Goal: Task Accomplishment & Management: Manage account settings

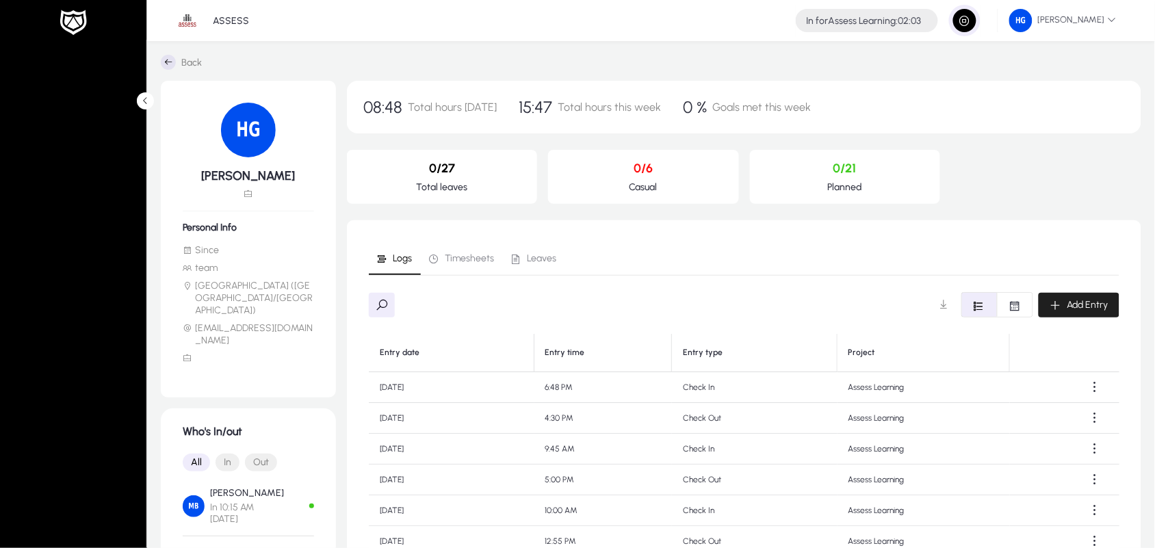
scroll to position [0, 1]
click at [970, 16] on span "button" at bounding box center [964, 20] width 27 height 27
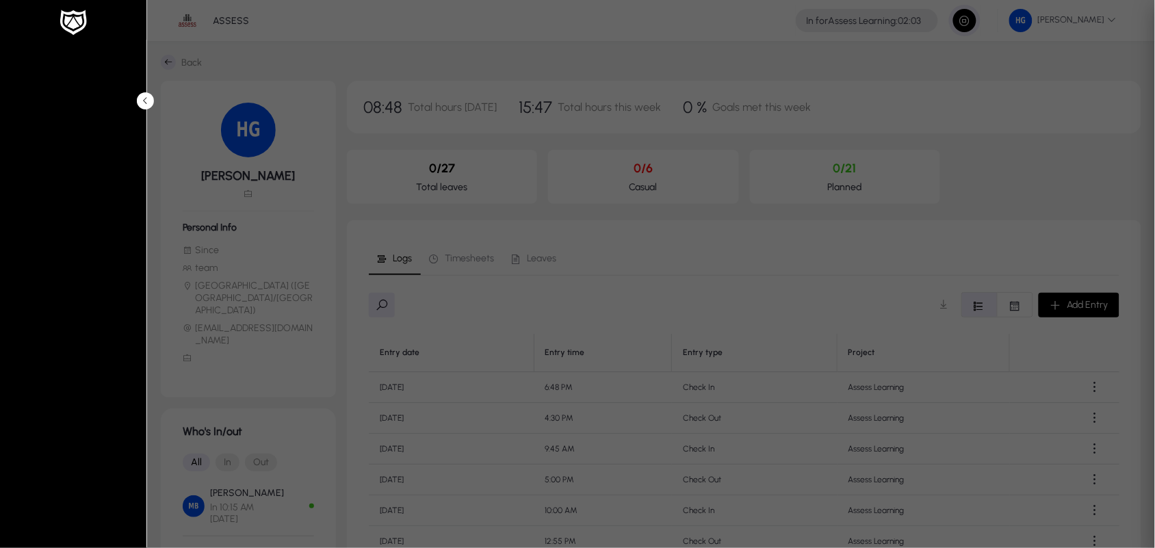
type input "*****"
type input "**********"
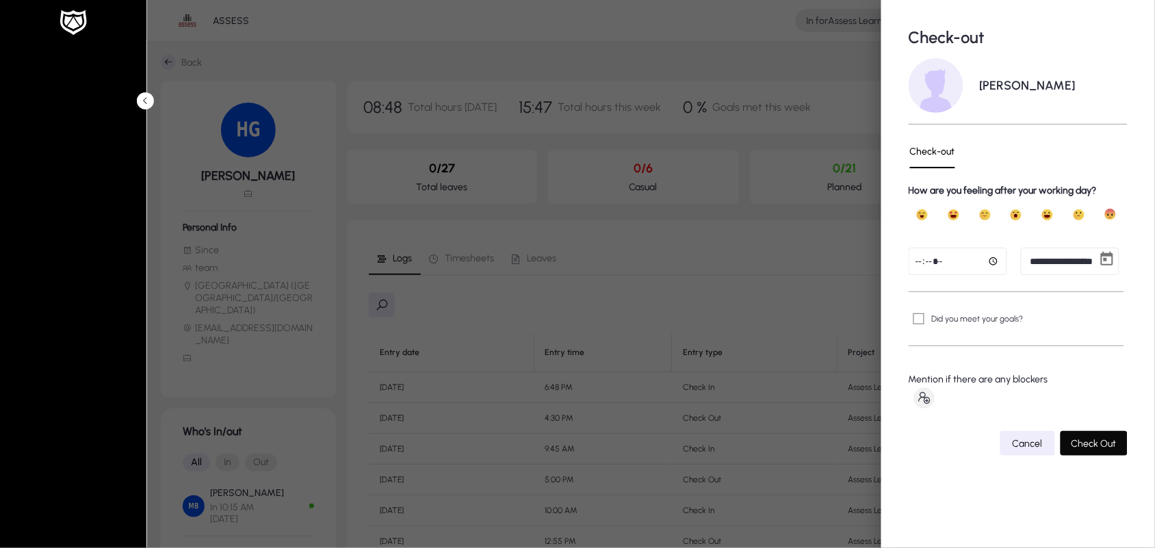
click at [1088, 438] on span "Check Out" at bounding box center [1093, 444] width 45 height 12
click at [1074, 438] on span "checking out..." at bounding box center [1070, 444] width 60 height 12
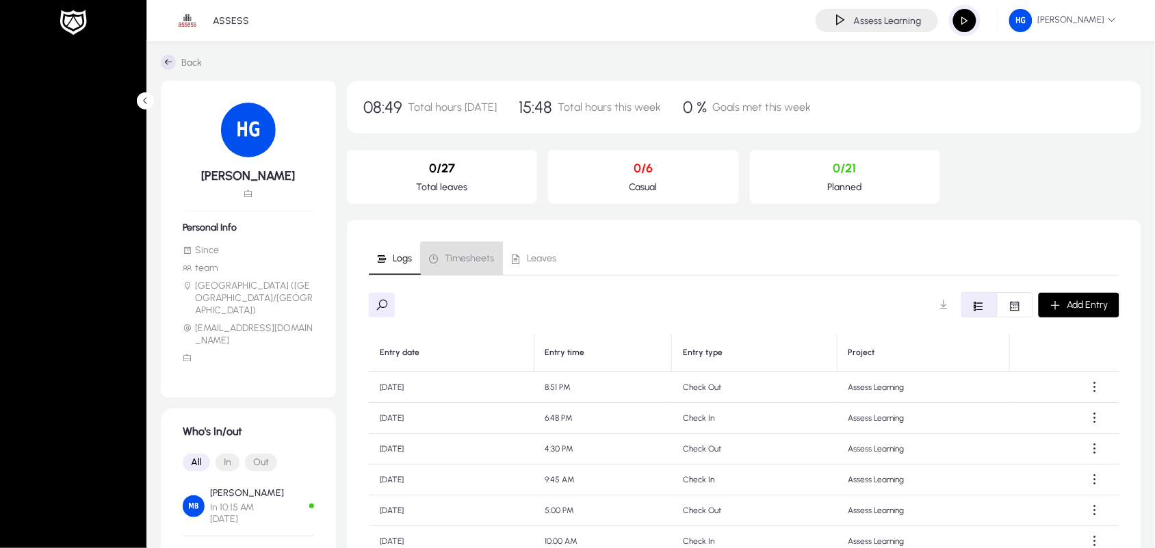
click at [473, 263] on span "Timesheets" at bounding box center [469, 259] width 49 height 10
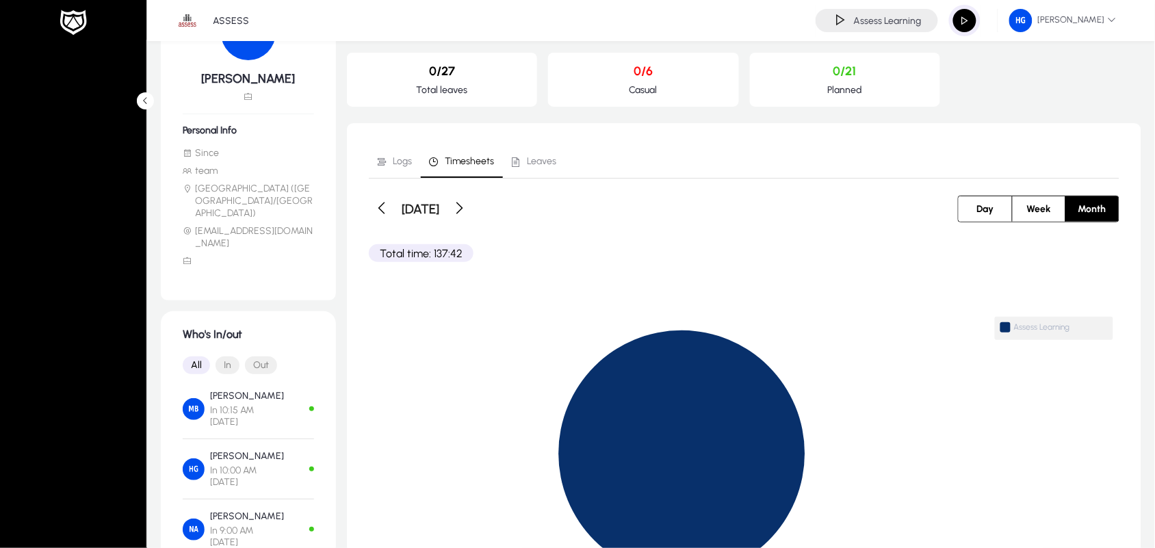
scroll to position [103, 0]
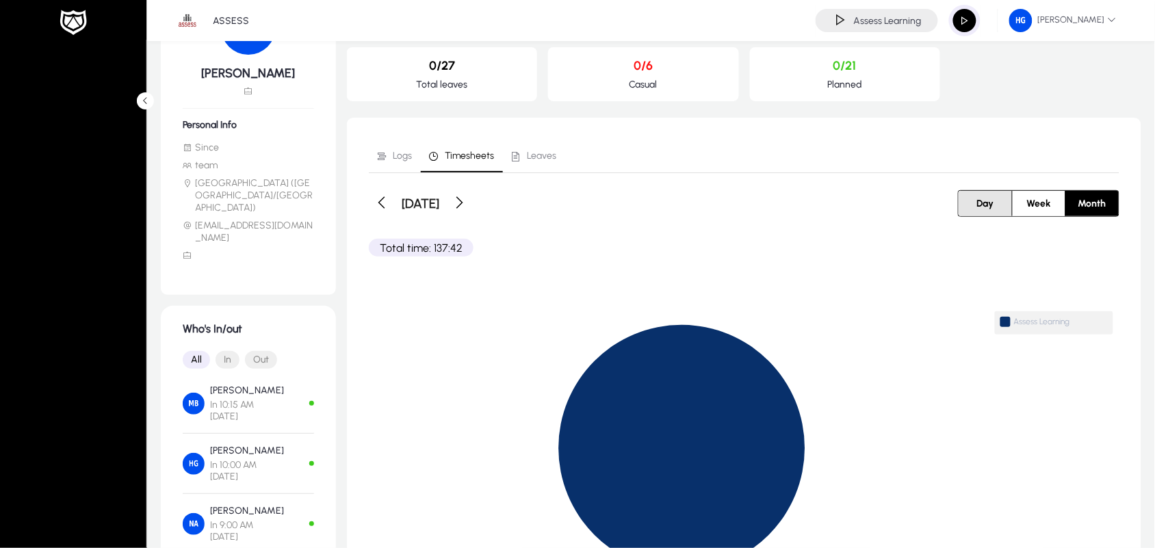
click at [965, 197] on button "Day" at bounding box center [984, 203] width 53 height 25
click at [377, 203] on icon "button" at bounding box center [382, 203] width 16 height 16
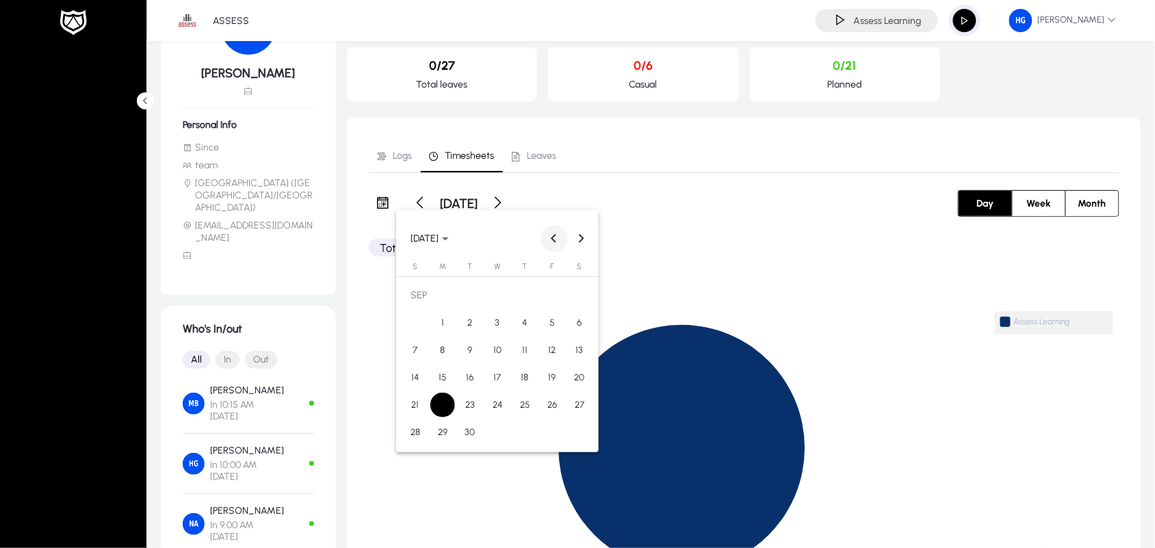
click at [553, 236] on button "Previous month" at bounding box center [553, 238] width 27 height 27
click at [580, 236] on button "Next month" at bounding box center [581, 238] width 27 height 27
click at [521, 376] on span "21" at bounding box center [524, 377] width 25 height 25
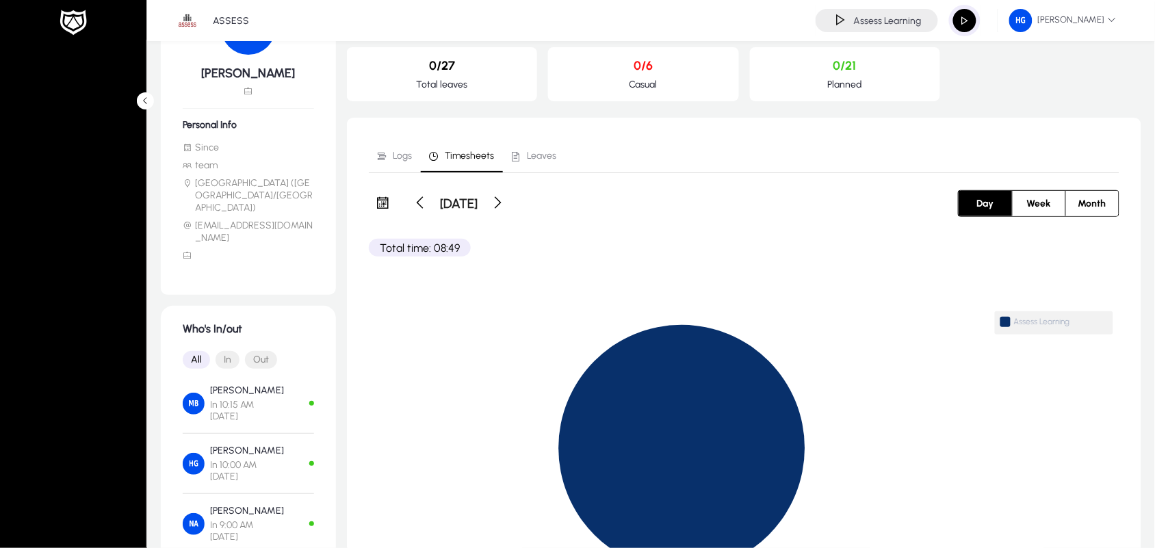
type input "**********"
click at [510, 204] on span at bounding box center [496, 202] width 27 height 27
click at [510, 200] on span at bounding box center [496, 202] width 27 height 27
click at [434, 202] on div "[DATE]" at bounding box center [458, 202] width 103 height 27
click at [421, 202] on span at bounding box center [420, 202] width 27 height 27
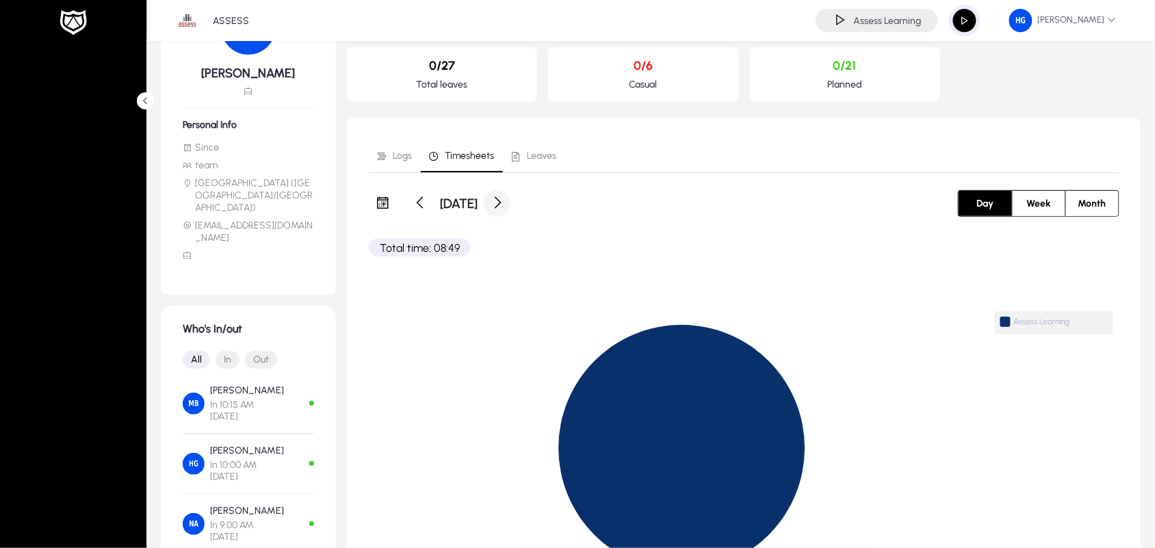
click at [510, 203] on span at bounding box center [496, 202] width 27 height 27
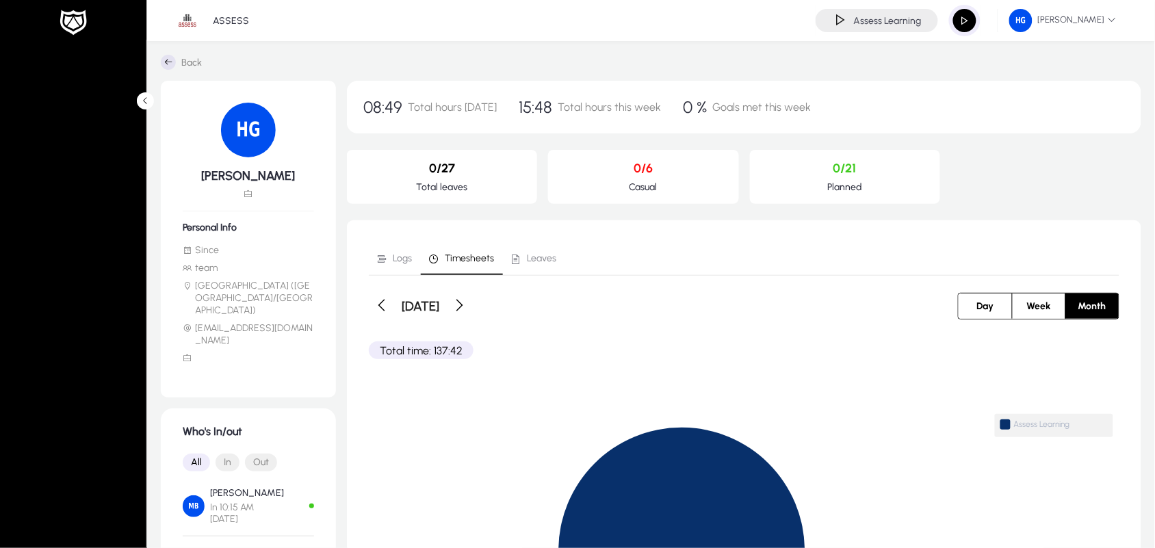
click at [969, 310] on span "Day" at bounding box center [986, 305] width 34 height 25
click at [384, 305] on icon "button" at bounding box center [382, 306] width 16 height 16
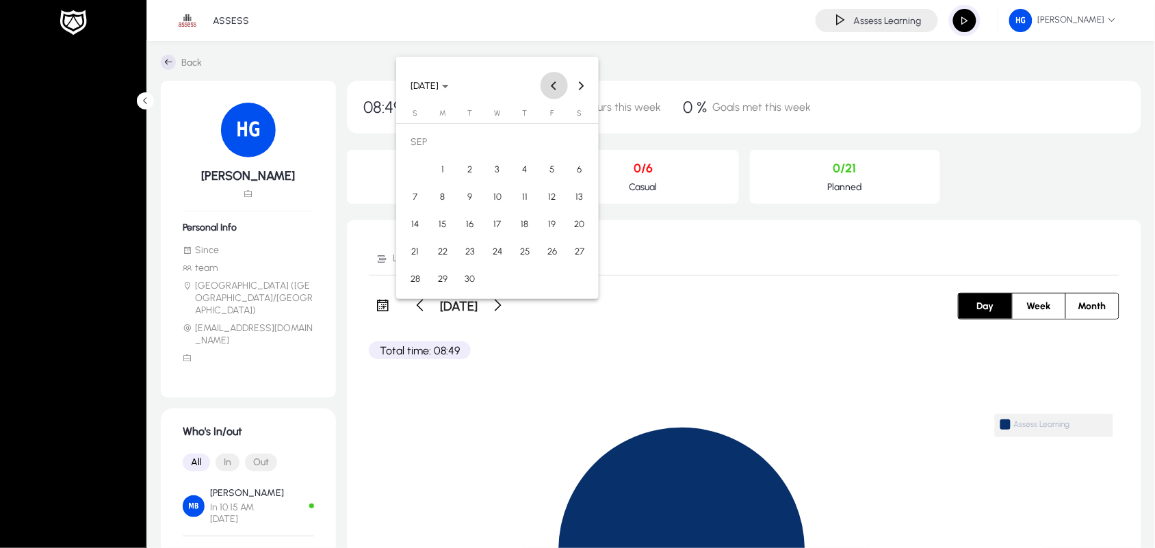
click at [552, 79] on span "Previous month" at bounding box center [553, 85] width 27 height 27
click at [530, 224] on span "21" at bounding box center [524, 224] width 25 height 25
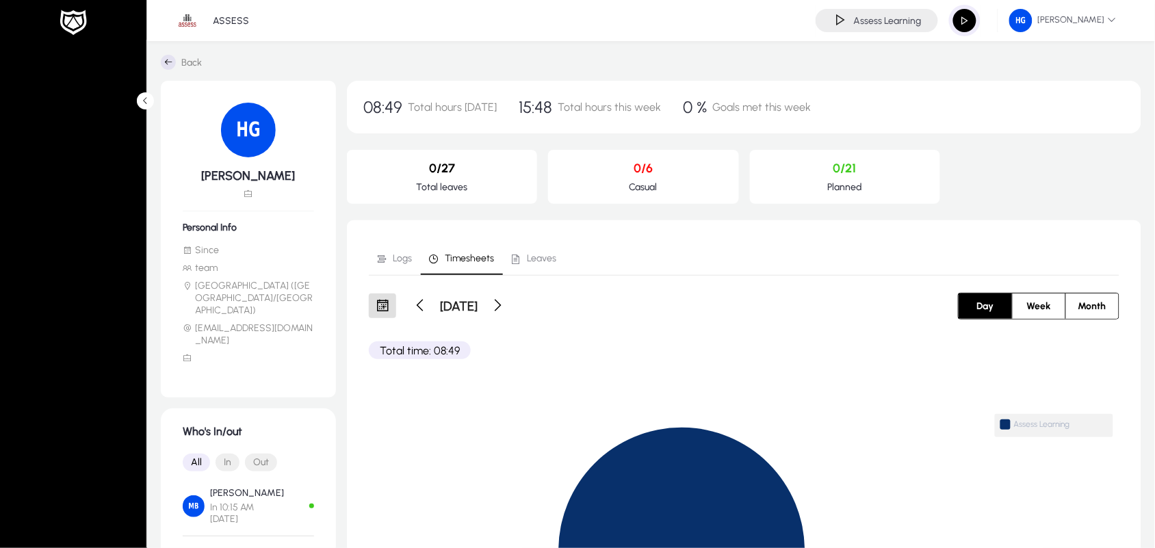
click at [428, 344] on p "Total time: 08:49" at bounding box center [420, 350] width 102 height 18
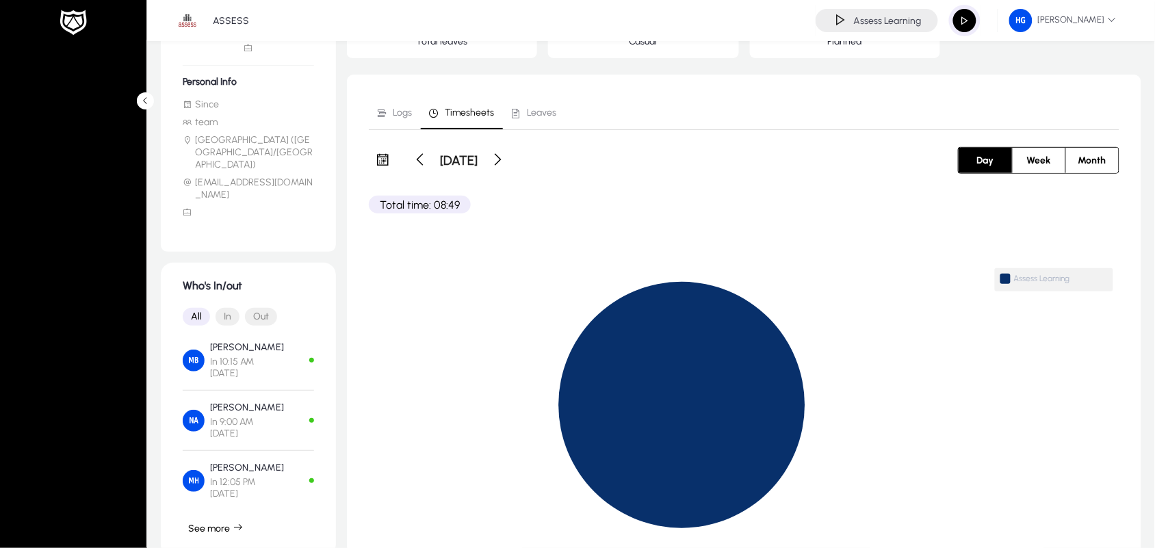
scroll to position [103, 0]
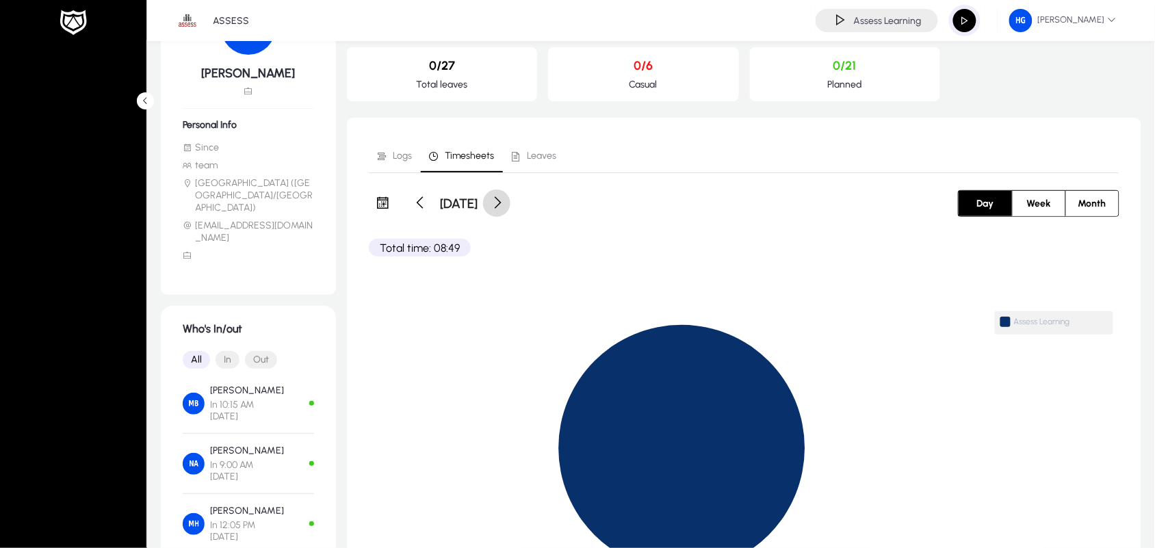
click at [510, 199] on span at bounding box center [496, 202] width 27 height 27
click at [380, 202] on icon "button" at bounding box center [382, 203] width 16 height 16
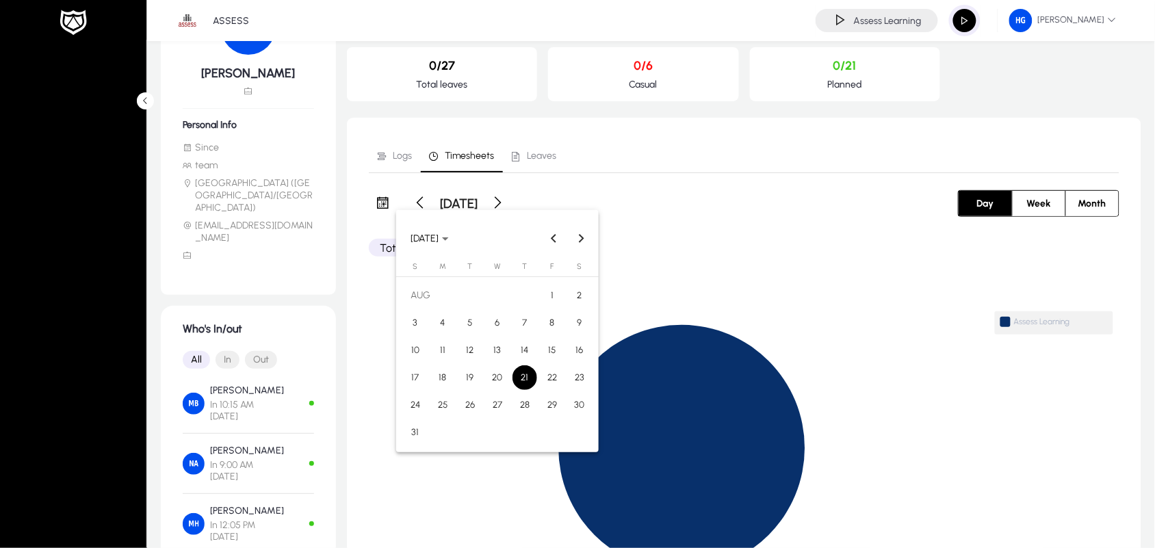
click at [549, 371] on span "22" at bounding box center [552, 377] width 25 height 25
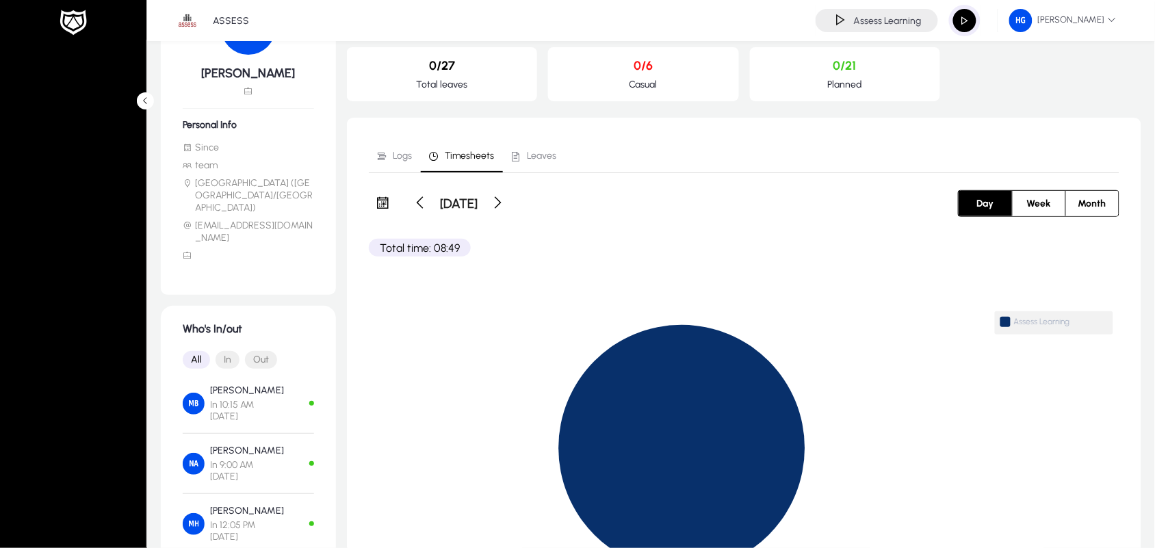
type input "**********"
click at [374, 202] on icon "button" at bounding box center [382, 203] width 16 height 16
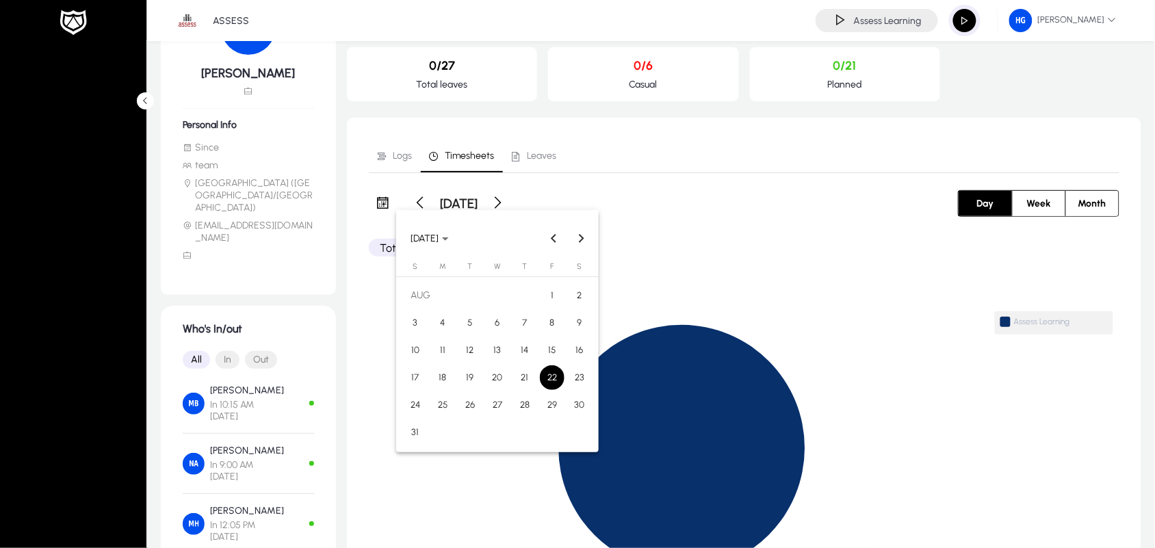
click at [1042, 202] on div at bounding box center [577, 274] width 1155 height 548
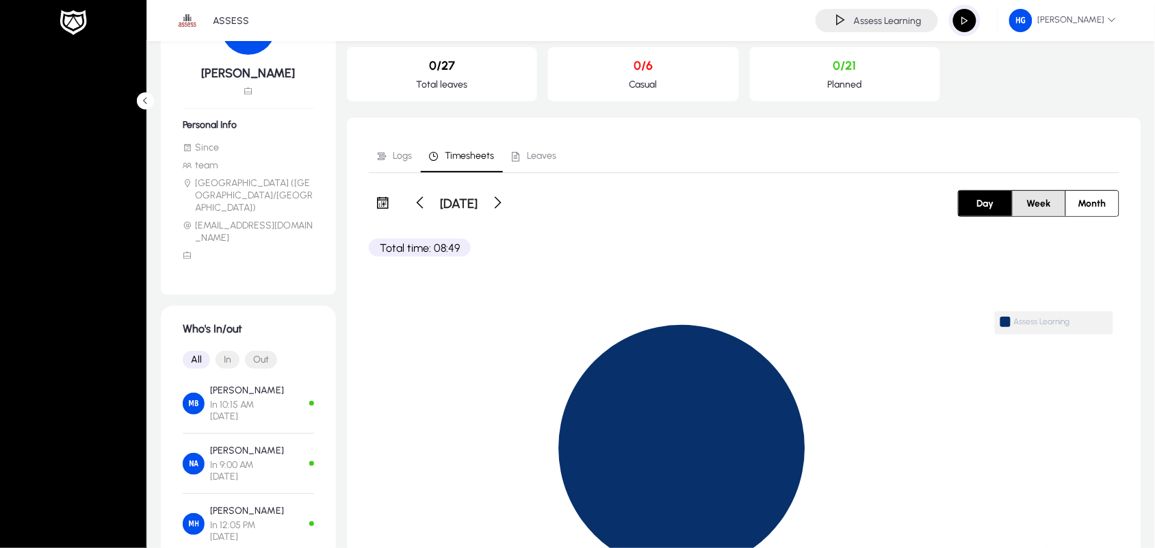
click at [1042, 202] on span "Week" at bounding box center [1038, 203] width 40 height 25
click at [1075, 204] on span "Month" at bounding box center [1092, 203] width 44 height 25
click at [472, 198] on span at bounding box center [458, 202] width 27 height 27
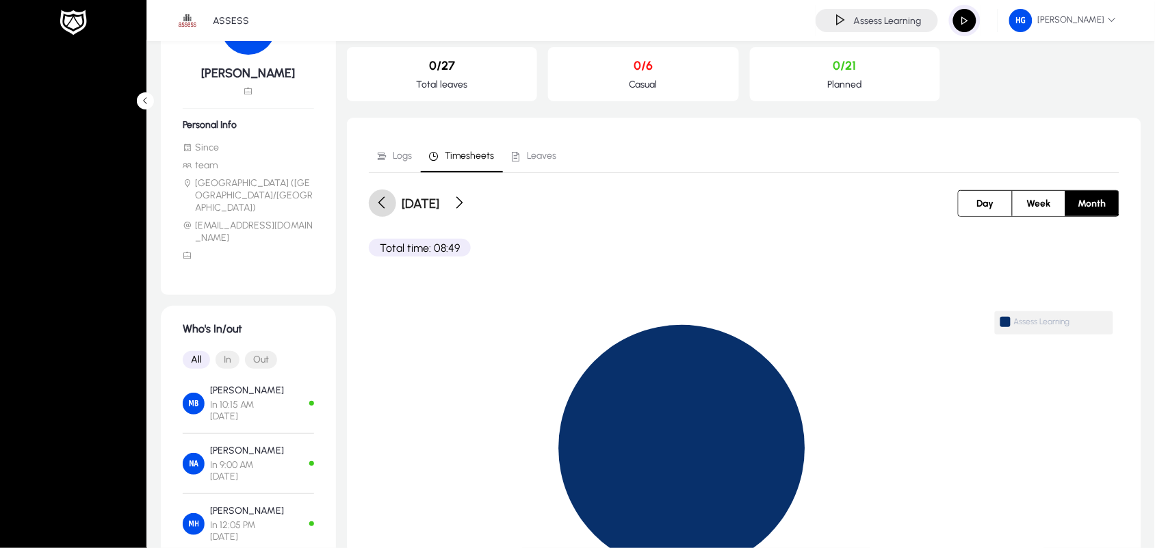
click at [373, 206] on span at bounding box center [382, 202] width 27 height 27
click at [456, 158] on span "Timesheets" at bounding box center [469, 156] width 49 height 10
click at [540, 148] on span "Leaves" at bounding box center [533, 156] width 47 height 33
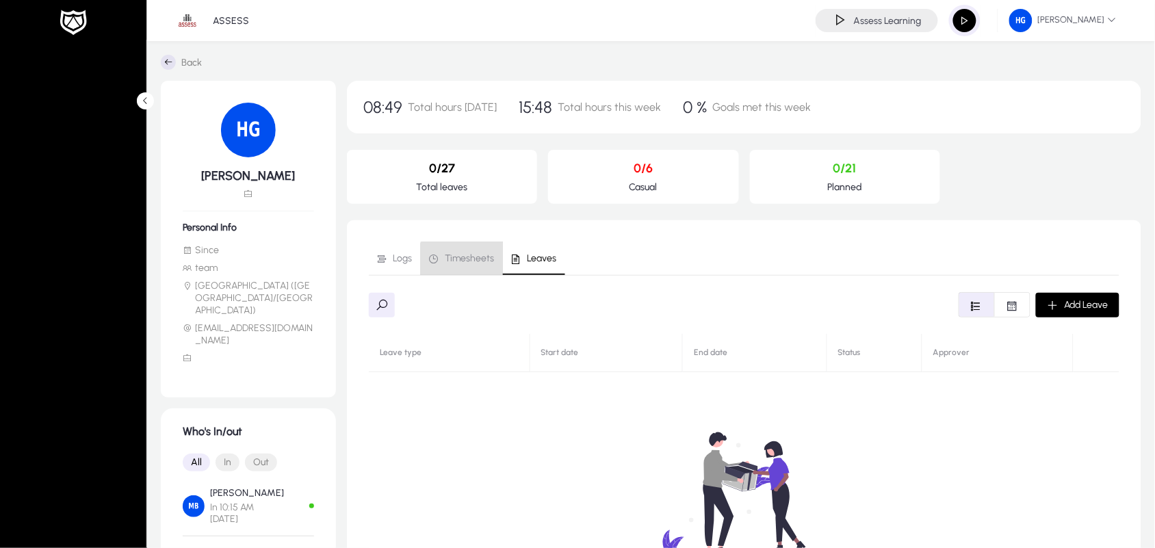
click at [466, 262] on span "Timesheets" at bounding box center [469, 259] width 49 height 10
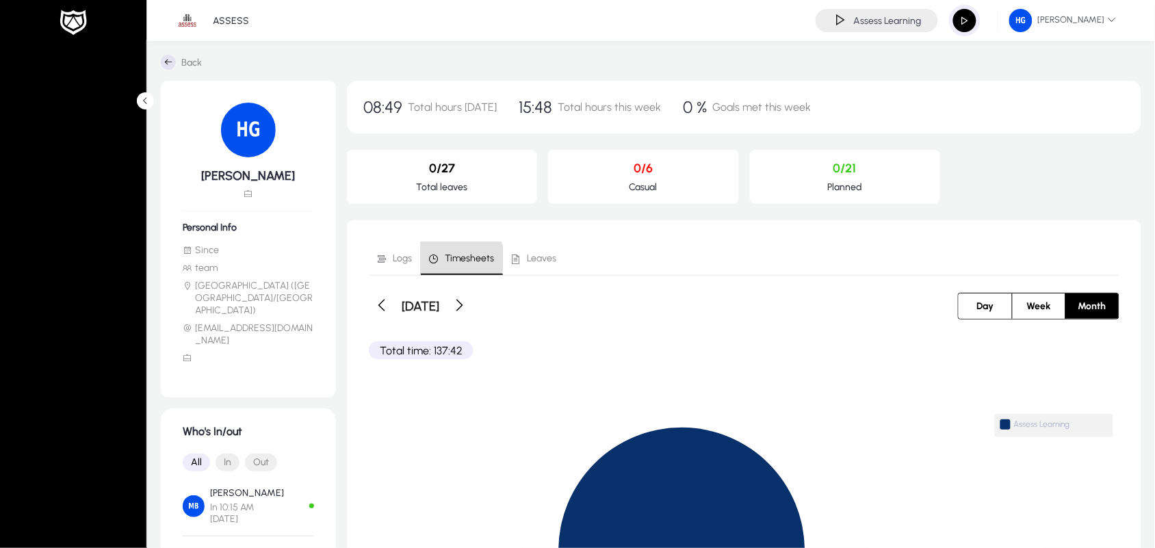
click at [449, 259] on span "Timesheets" at bounding box center [469, 259] width 49 height 10
click at [384, 303] on span at bounding box center [382, 305] width 27 height 27
click at [979, 305] on span "Day" at bounding box center [986, 305] width 34 height 25
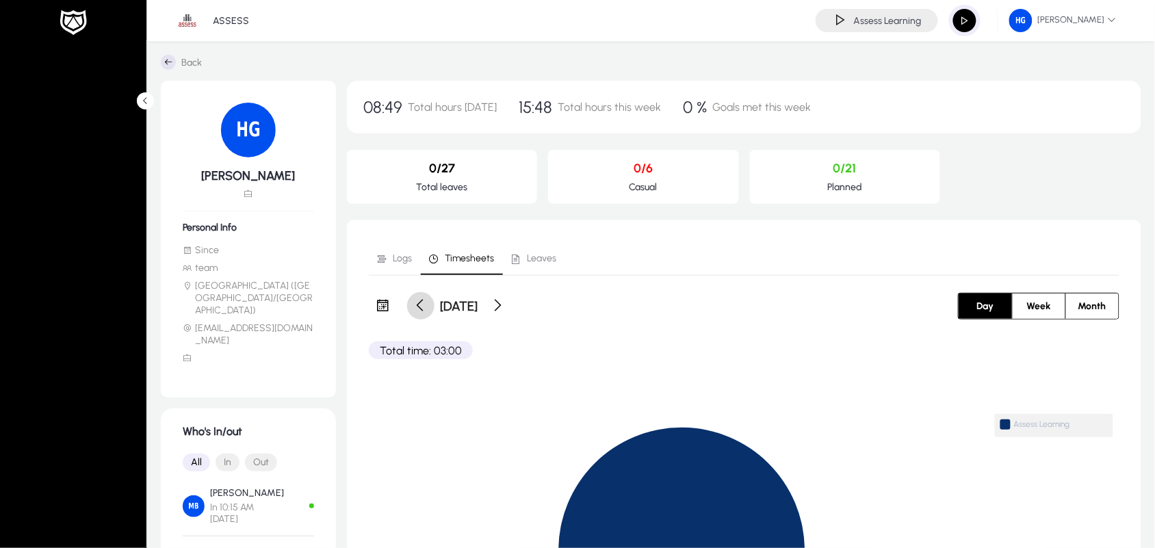
click at [412, 302] on span at bounding box center [420, 305] width 27 height 27
click at [510, 302] on span at bounding box center [496, 305] width 27 height 27
click at [510, 308] on span at bounding box center [496, 305] width 27 height 27
click at [510, 305] on span at bounding box center [496, 305] width 27 height 27
click at [510, 302] on span at bounding box center [496, 305] width 27 height 27
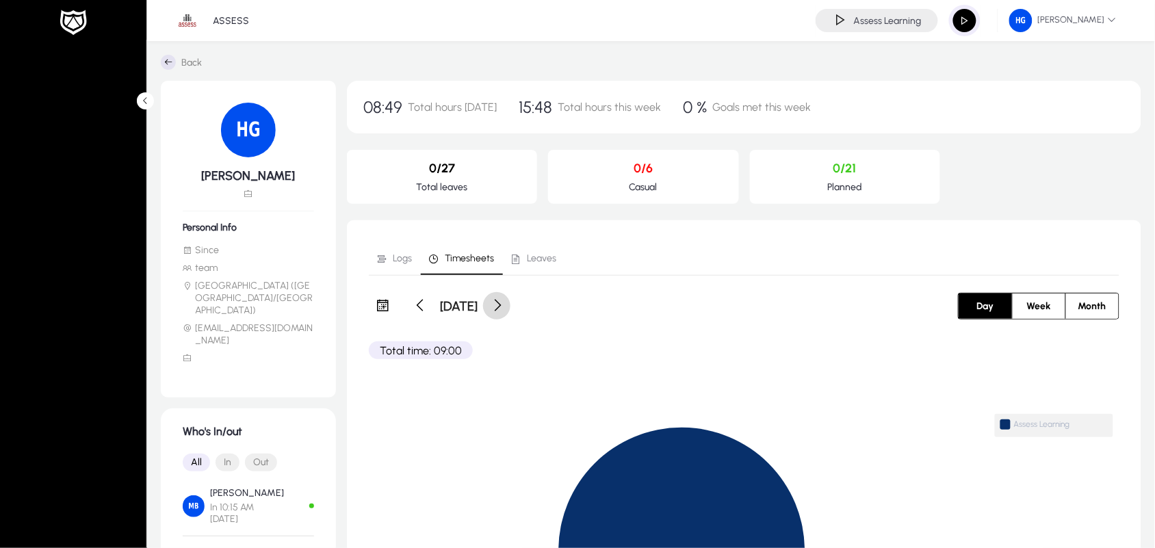
click at [510, 302] on span at bounding box center [496, 305] width 27 height 27
click at [510, 302] on div "Wednesday, August 27, 2025" at bounding box center [458, 305] width 103 height 27
click at [510, 305] on span at bounding box center [496, 305] width 27 height 27
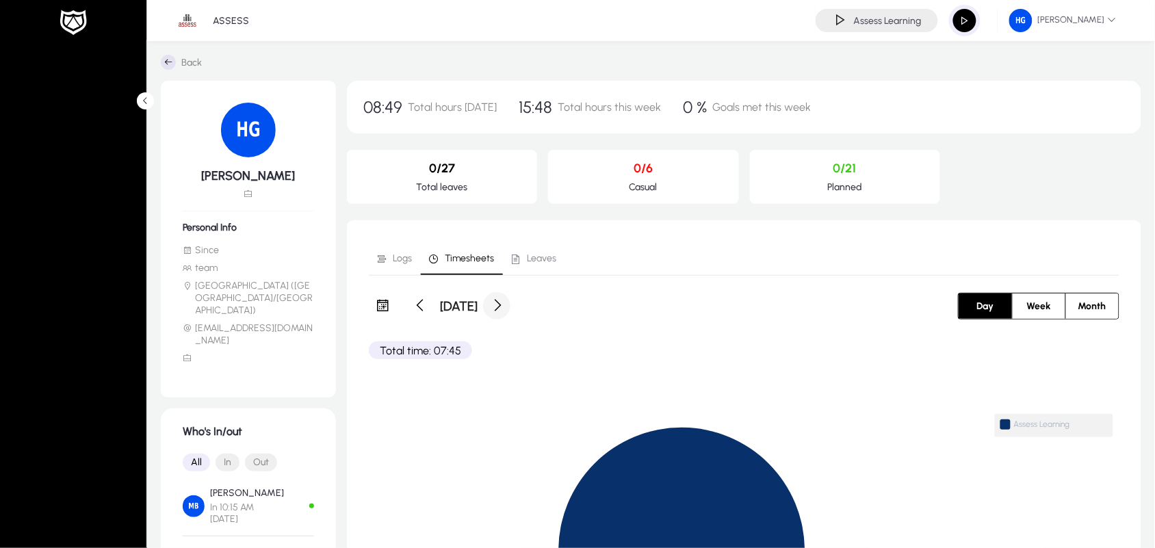
click at [510, 302] on span at bounding box center [496, 305] width 27 height 27
click at [423, 308] on span at bounding box center [420, 305] width 27 height 27
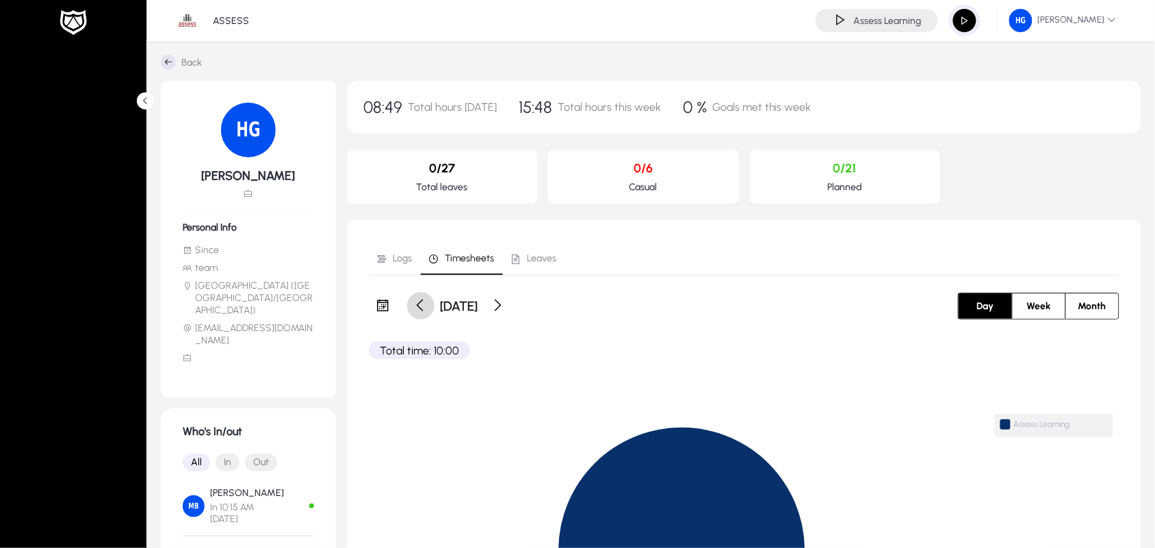
click at [423, 308] on span at bounding box center [420, 305] width 27 height 27
click at [510, 310] on span at bounding box center [496, 305] width 27 height 27
click at [510, 306] on span at bounding box center [496, 305] width 27 height 27
click at [510, 305] on span at bounding box center [496, 305] width 27 height 27
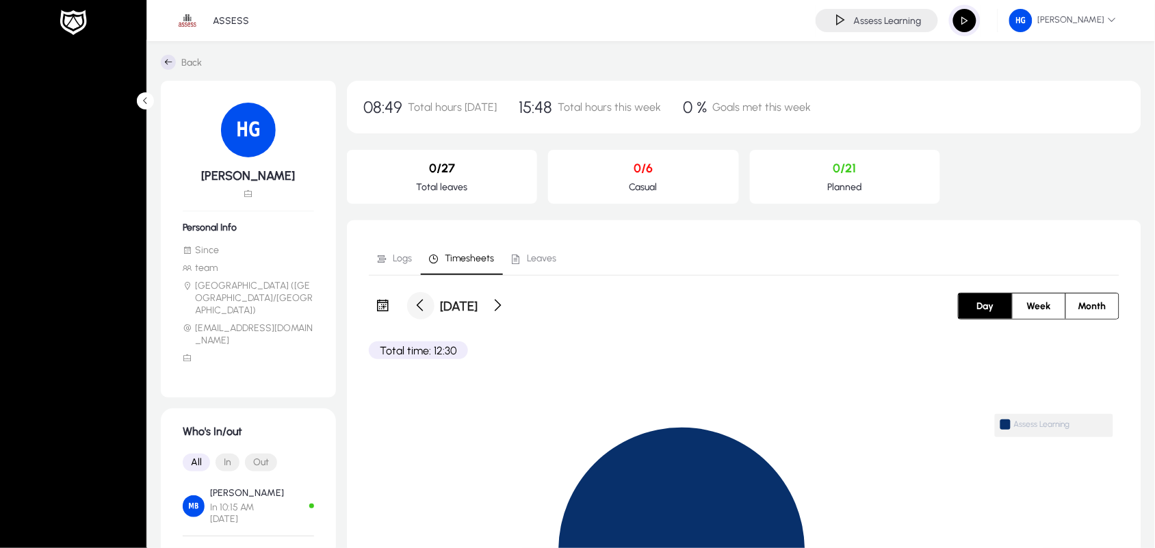
click at [419, 301] on span at bounding box center [420, 305] width 27 height 27
click at [510, 312] on span at bounding box center [496, 305] width 27 height 27
click at [510, 308] on span at bounding box center [496, 305] width 27 height 27
click at [623, 308] on div "Thursday, August 28, 2025" at bounding box center [557, 305] width 376 height 27
click at [510, 306] on span at bounding box center [496, 305] width 27 height 27
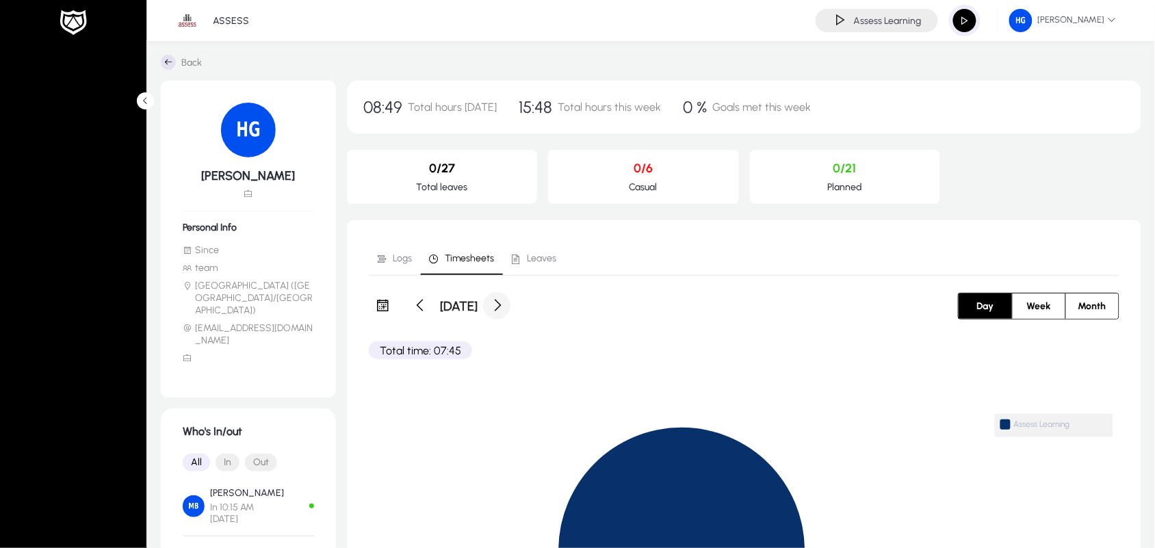
click at [607, 306] on div "Friday, August 29, 2025" at bounding box center [557, 305] width 376 height 27
click at [510, 299] on span at bounding box center [496, 305] width 27 height 27
click at [510, 303] on span at bounding box center [496, 305] width 27 height 27
click at [510, 305] on span at bounding box center [496, 305] width 27 height 27
click at [510, 303] on span at bounding box center [496, 305] width 27 height 27
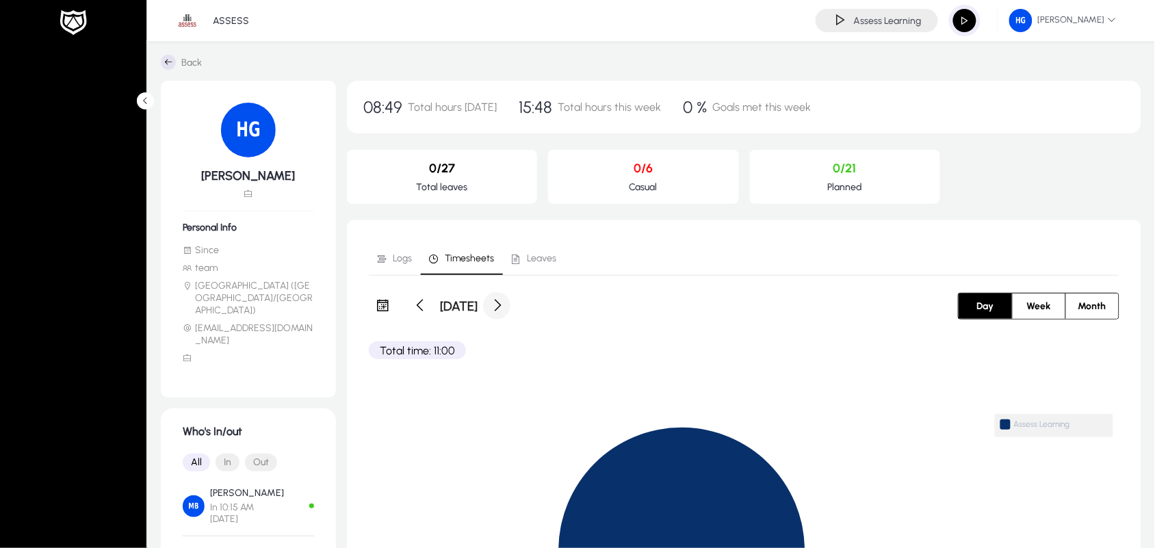
click at [510, 310] on span at bounding box center [496, 305] width 27 height 27
click at [510, 302] on span at bounding box center [496, 305] width 27 height 27
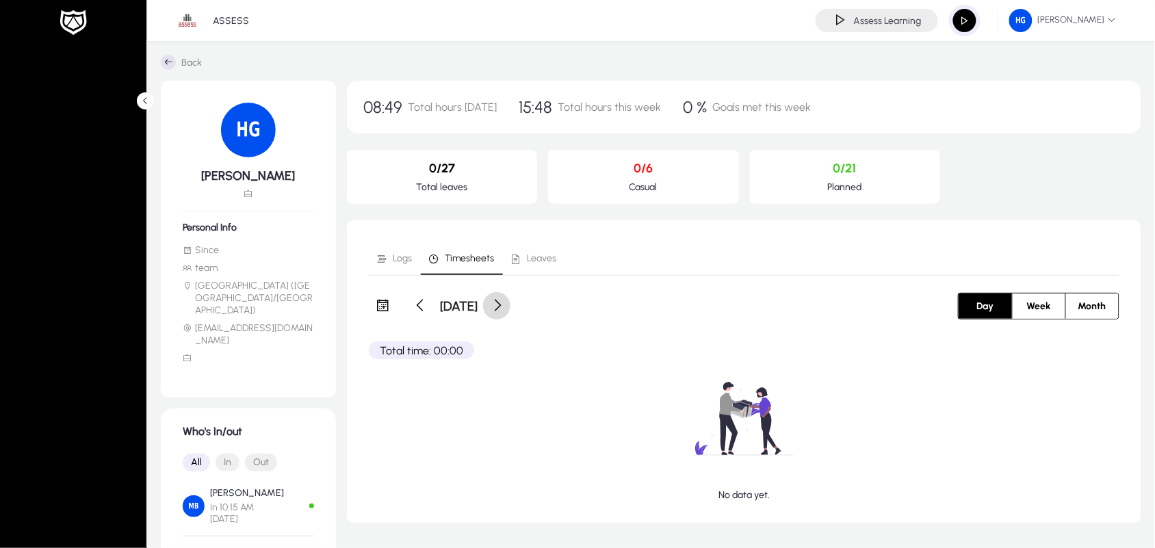
click at [510, 303] on span at bounding box center [496, 305] width 27 height 27
click at [510, 302] on span at bounding box center [496, 305] width 27 height 27
click at [510, 306] on span at bounding box center [496, 305] width 27 height 27
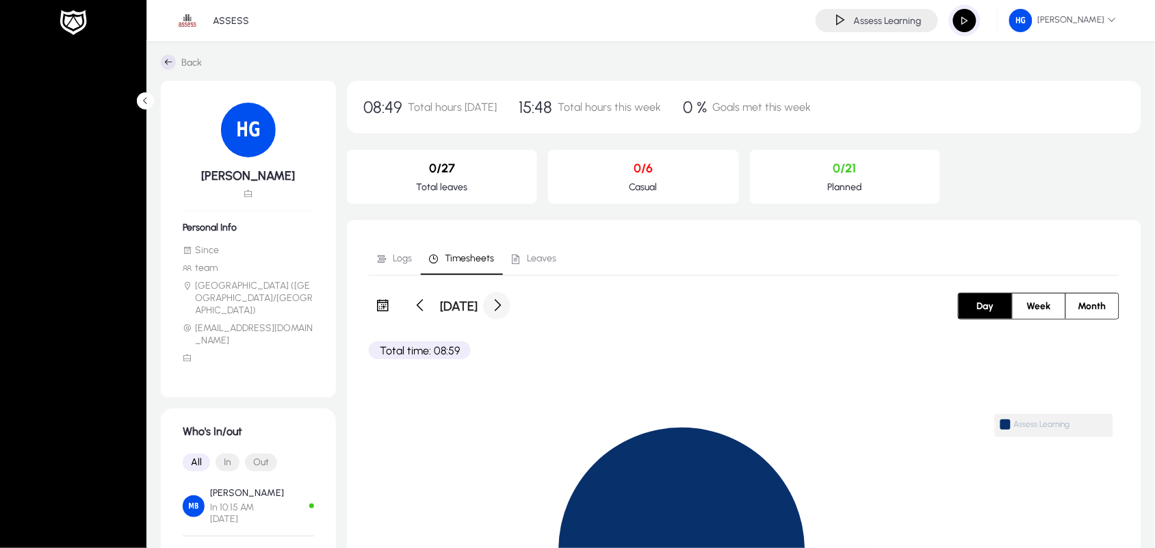
click at [510, 306] on span at bounding box center [496, 305] width 27 height 27
click at [477, 306] on h3 "Wednesday, September 10, 2025" at bounding box center [459, 306] width 38 height 16
click at [510, 300] on span at bounding box center [496, 305] width 27 height 27
click at [643, 300] on div "Thursday, September 11, 2025" at bounding box center [557, 305] width 376 height 27
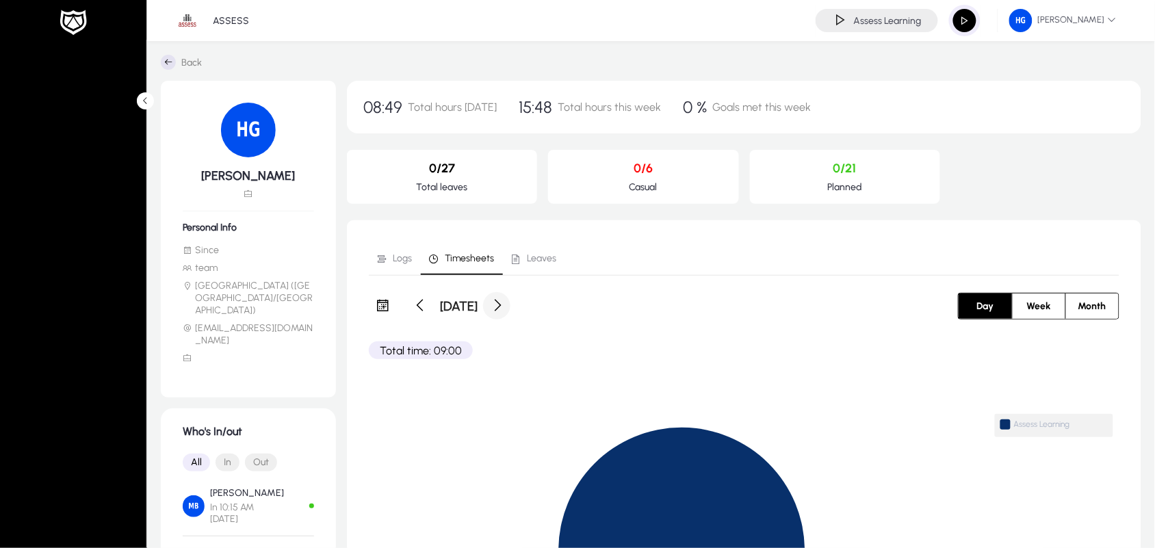
click at [510, 305] on span at bounding box center [496, 305] width 27 height 27
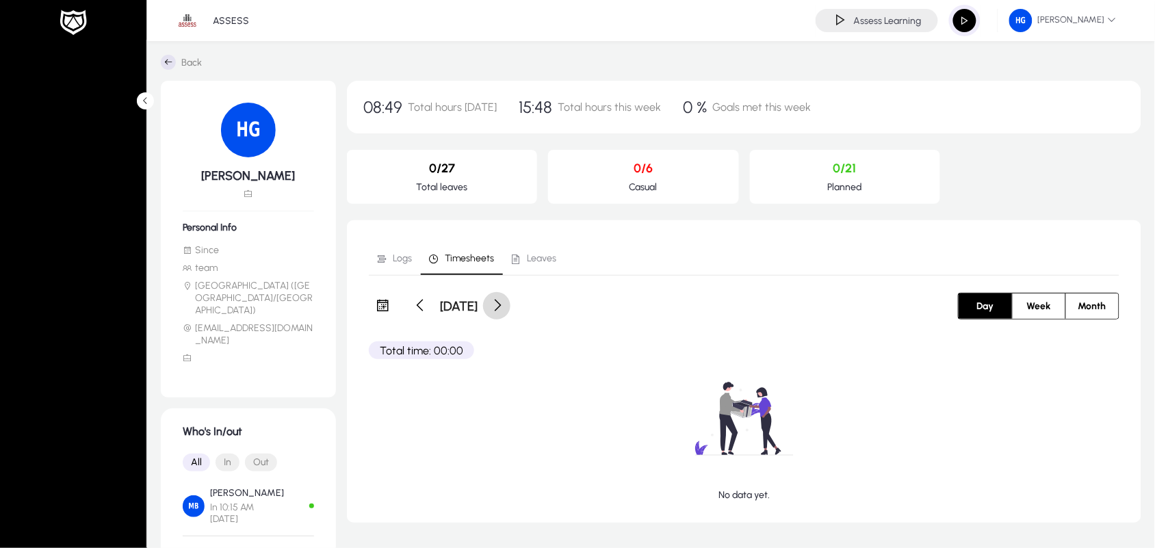
click at [510, 308] on span at bounding box center [496, 305] width 27 height 27
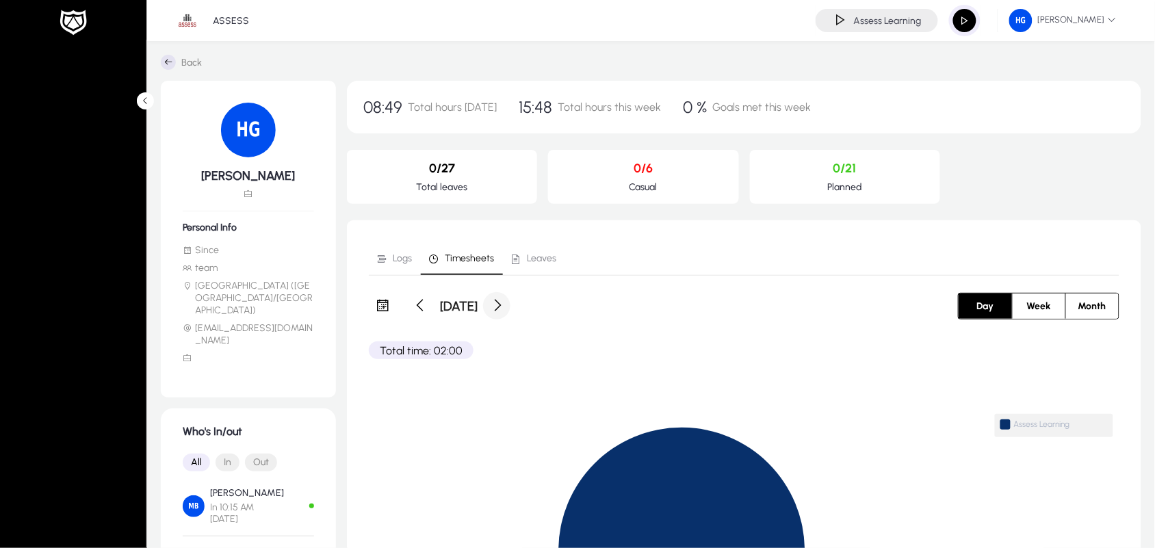
click at [510, 303] on span at bounding box center [496, 305] width 27 height 27
click at [510, 301] on span at bounding box center [496, 305] width 27 height 27
click at [418, 309] on span at bounding box center [420, 305] width 27 height 27
click at [510, 306] on span at bounding box center [496, 305] width 27 height 27
click at [510, 303] on span at bounding box center [496, 305] width 27 height 27
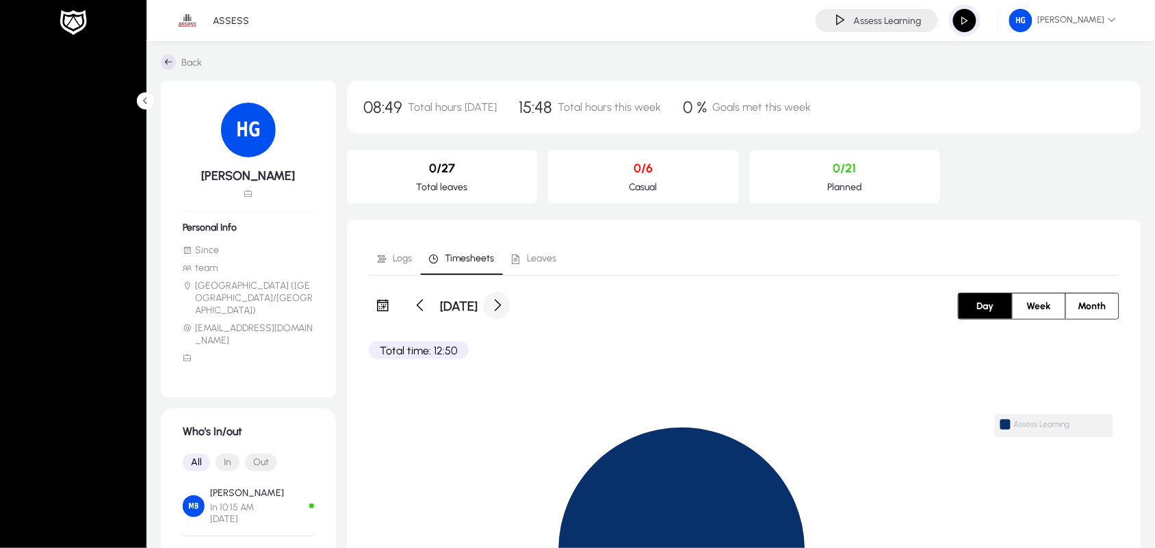
click at [510, 298] on span at bounding box center [496, 305] width 27 height 27
click at [510, 302] on span at bounding box center [496, 305] width 27 height 27
click at [510, 304] on span at bounding box center [496, 305] width 27 height 27
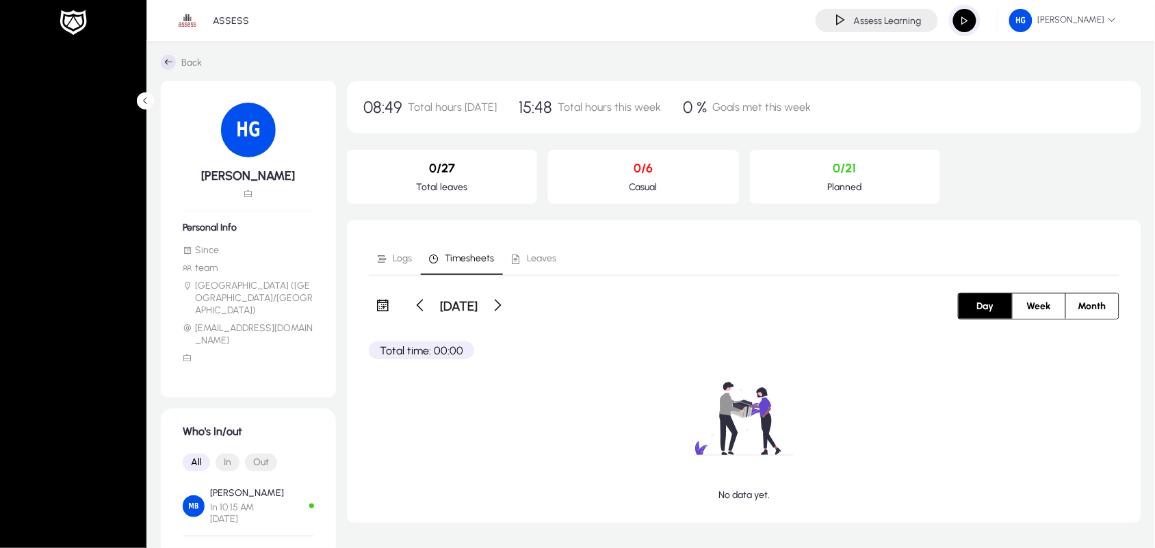
click at [624, 304] on div "Friday, September 19, 2025" at bounding box center [557, 305] width 376 height 27
click at [510, 301] on span at bounding box center [496, 305] width 27 height 27
click at [510, 306] on span at bounding box center [496, 305] width 27 height 27
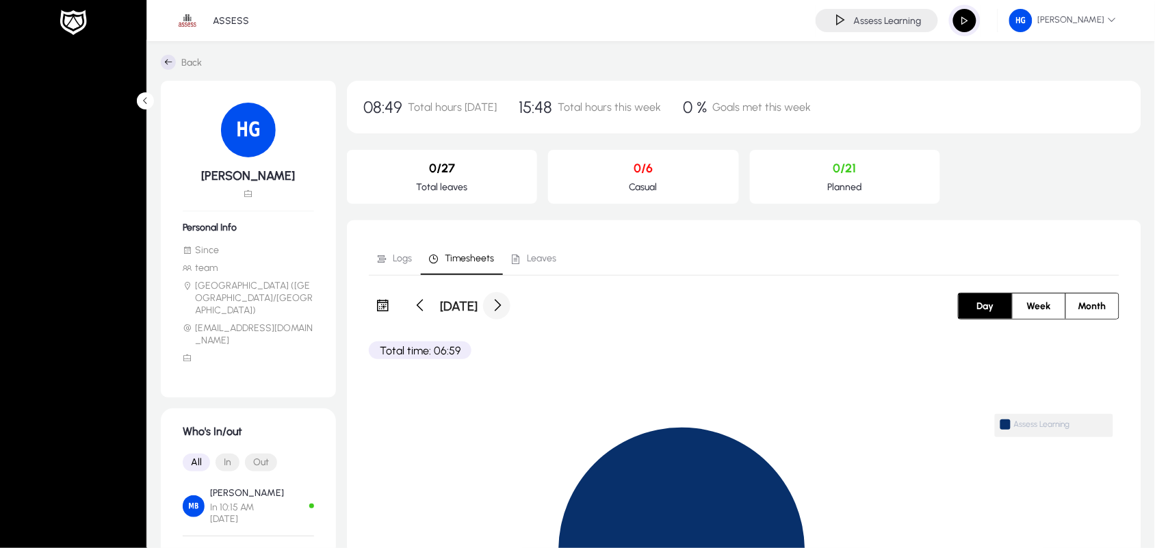
click at [510, 304] on span at bounding box center [496, 305] width 27 height 27
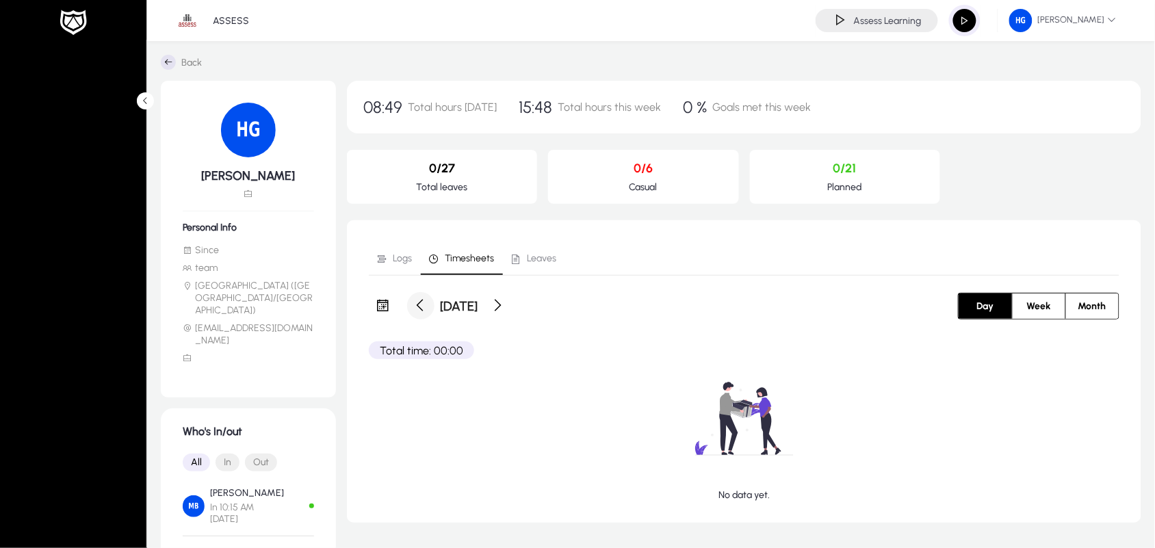
click at [421, 303] on span at bounding box center [420, 305] width 27 height 27
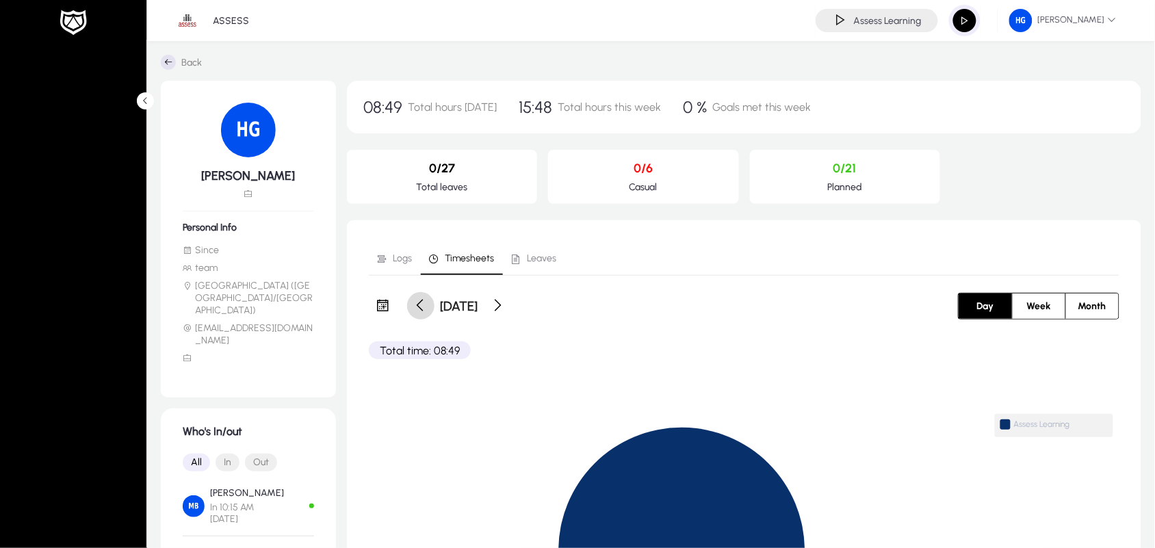
click at [415, 302] on span at bounding box center [420, 305] width 27 height 27
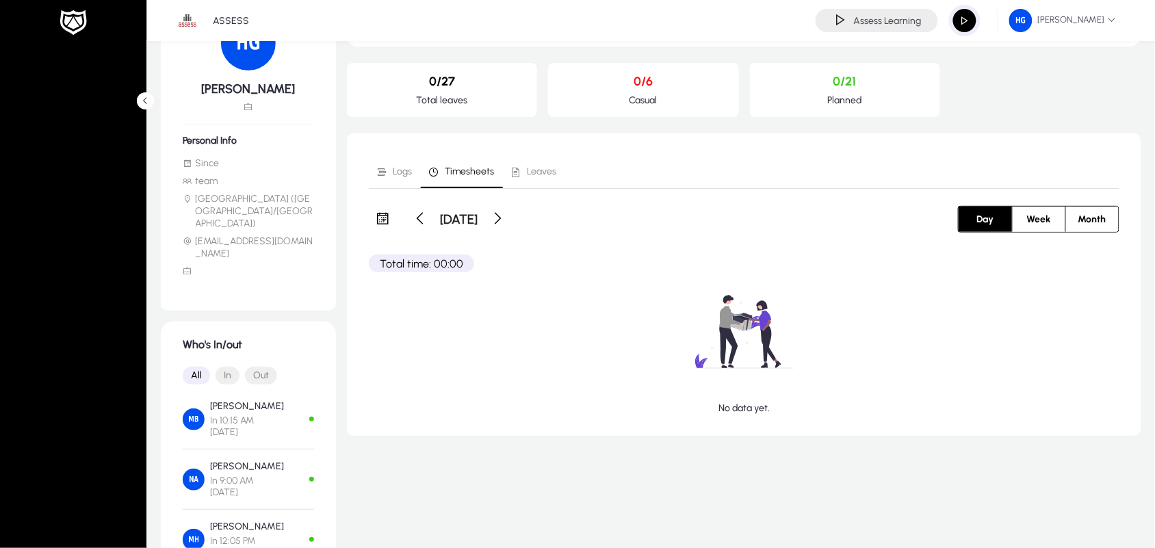
scroll to position [70, 0]
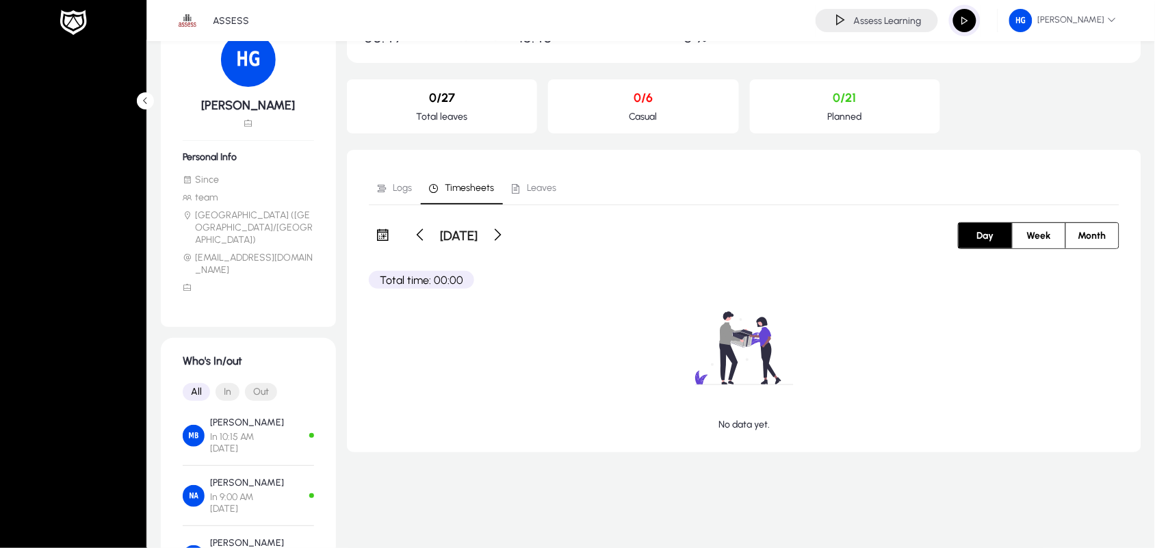
click at [393, 185] on span "Logs" at bounding box center [402, 188] width 19 height 10
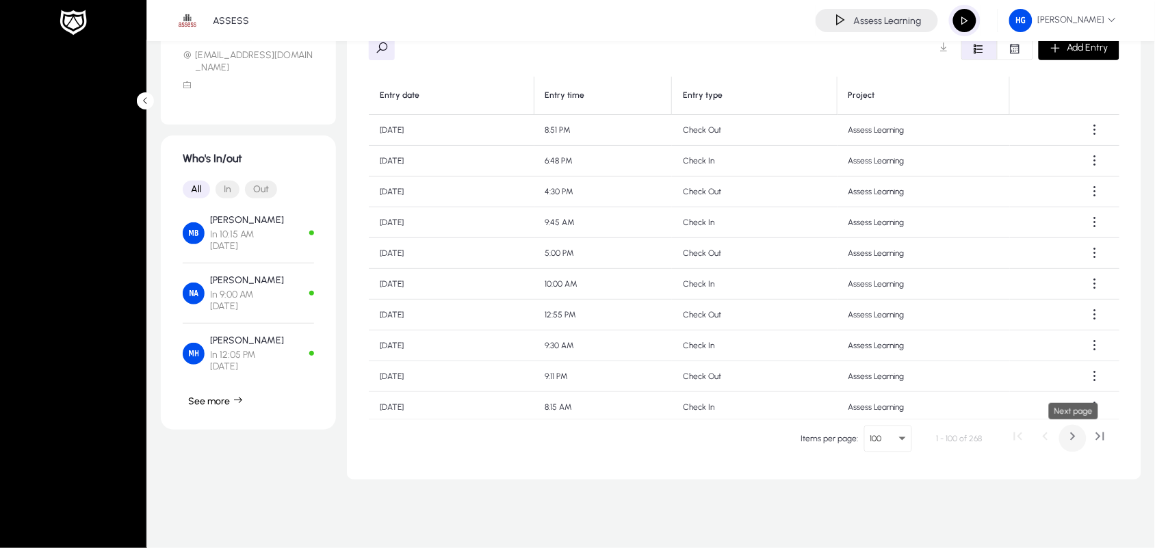
scroll to position [258, 0]
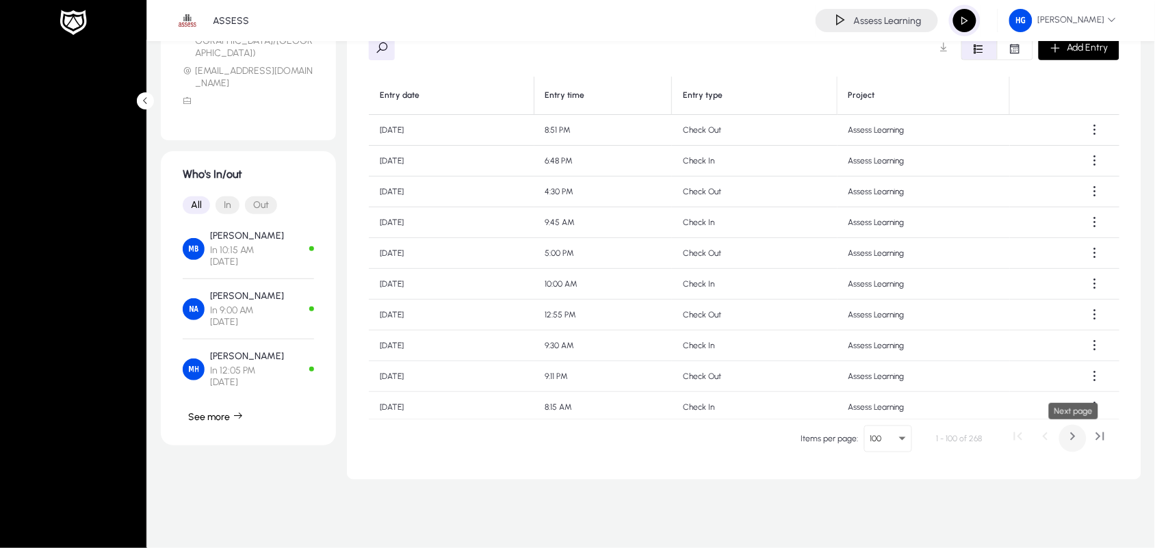
click at [1075, 439] on span "Next page" at bounding box center [1072, 438] width 27 height 27
click at [1049, 436] on span "Previous page" at bounding box center [1044, 438] width 27 height 27
drag, startPoint x: 1119, startPoint y: 129, endPoint x: 1122, endPoint y: 172, distance: 43.2
click at [1122, 172] on div "Logs Timesheets Leaves Add Entry Entry date Entry time Entry type Project Mon, …" at bounding box center [744, 221] width 794 height 516
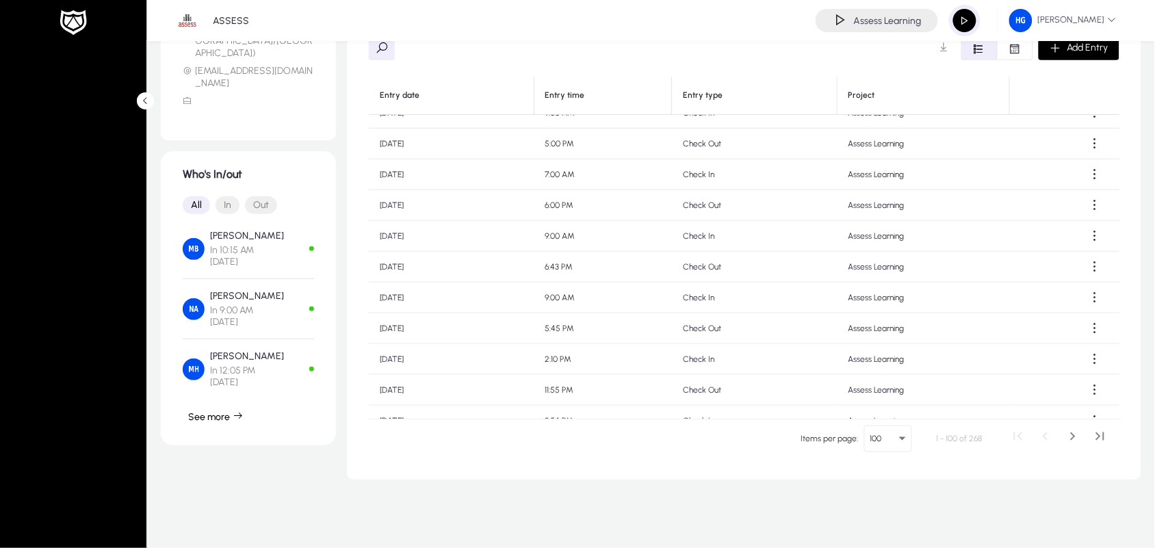
scroll to position [1691, 0]
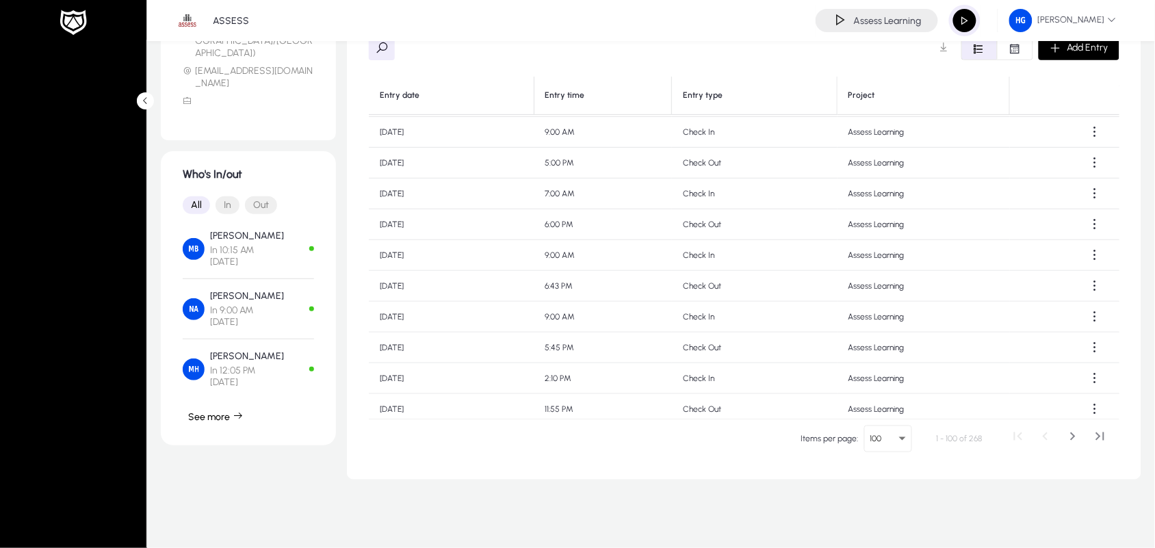
drag, startPoint x: 566, startPoint y: 194, endPoint x: 594, endPoint y: 193, distance: 28.1
click at [594, 193] on td "7:00 AM" at bounding box center [603, 194] width 138 height 31
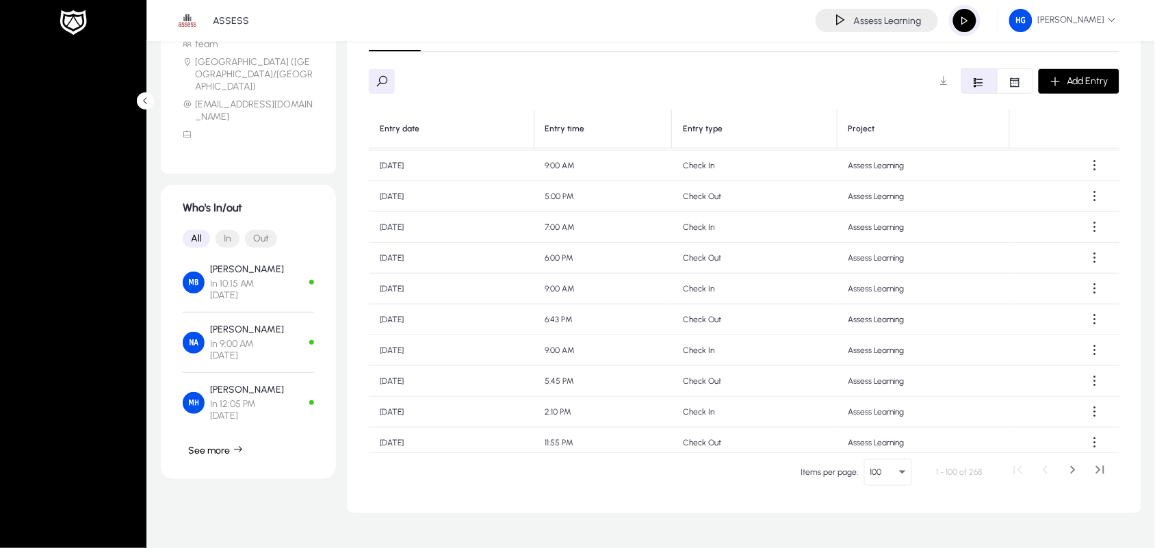
scroll to position [189, 0]
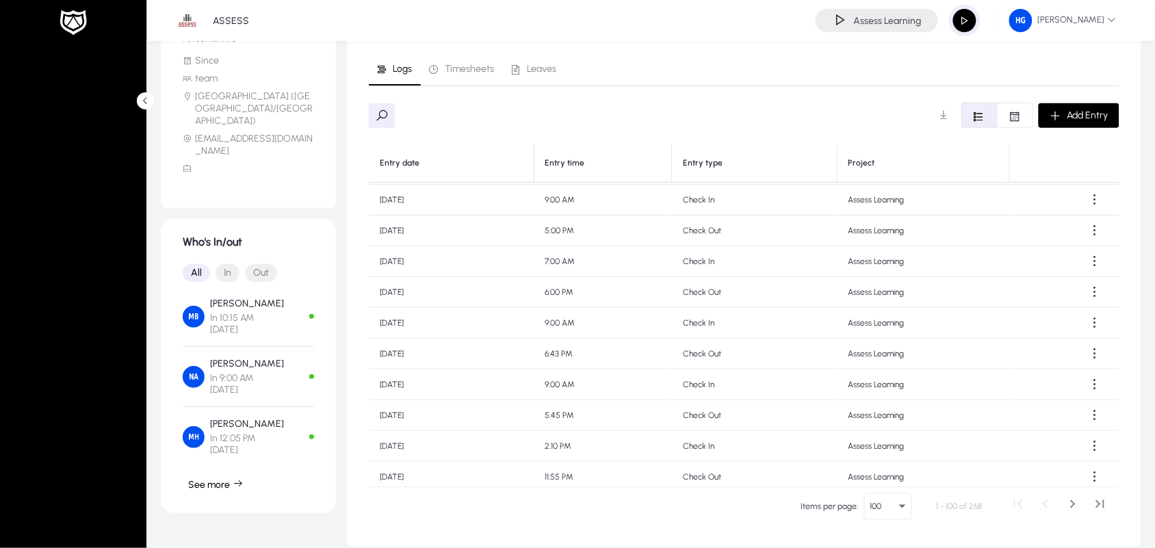
click at [573, 233] on td "5:00 PM" at bounding box center [603, 230] width 138 height 31
click at [569, 262] on td "7:00 AM" at bounding box center [603, 261] width 138 height 31
click at [616, 268] on td "7:00 AM" at bounding box center [603, 261] width 138 height 31
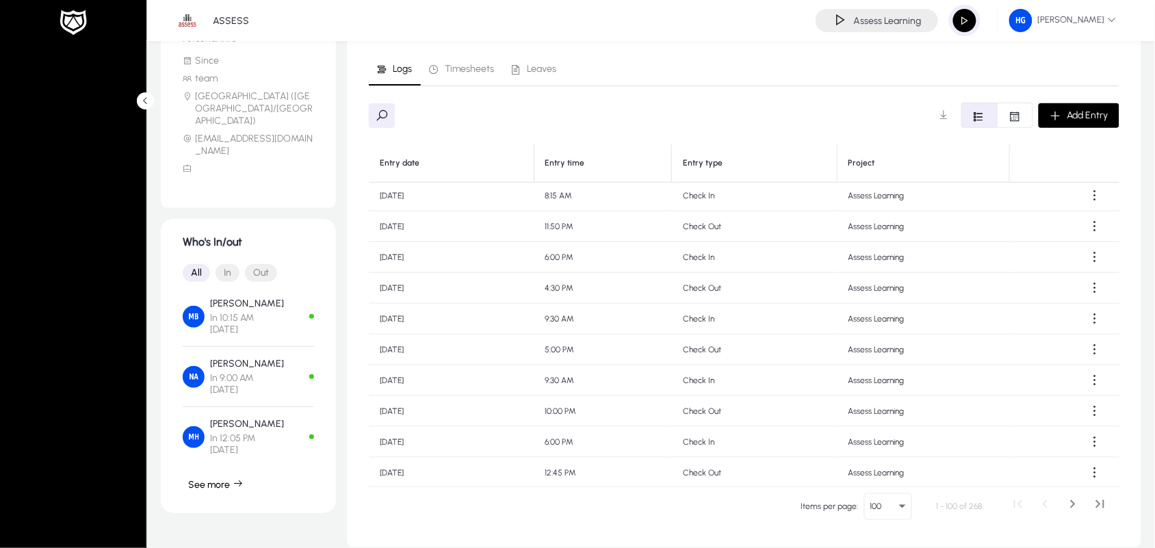
scroll to position [270, 0]
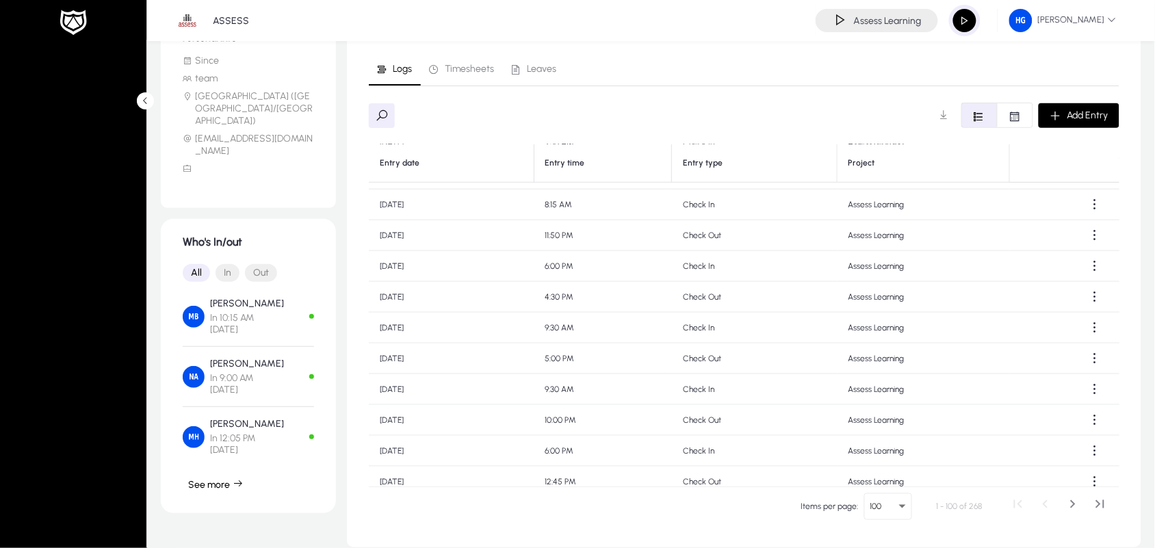
click at [1131, 220] on div "Logs Timesheets Leaves Add Entry Entry date Entry time Entry type Project Mon, …" at bounding box center [744, 289] width 794 height 516
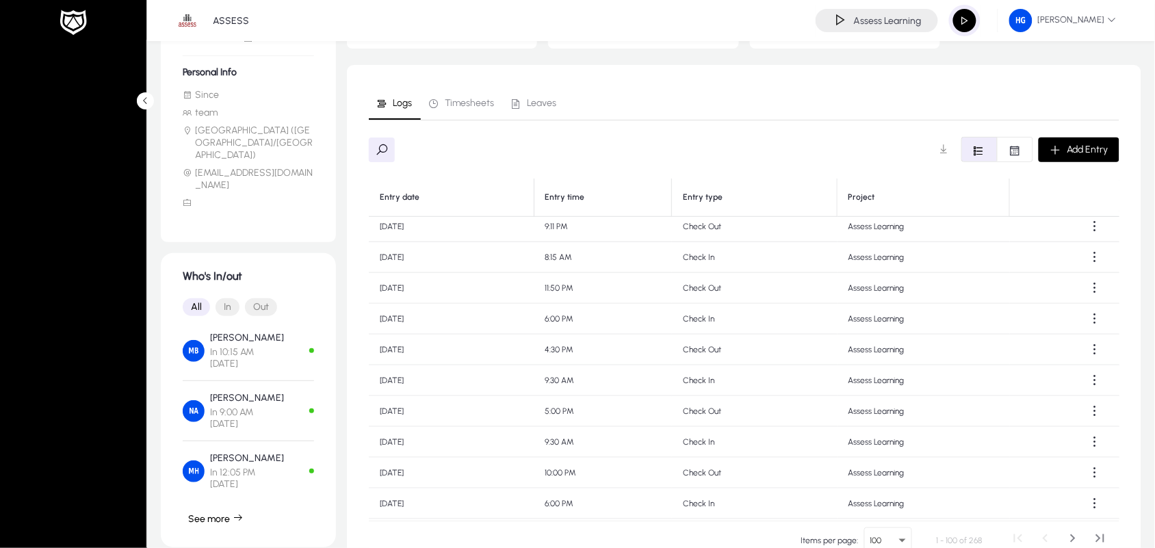
scroll to position [226, 0]
